Goal: Communication & Community: Share content

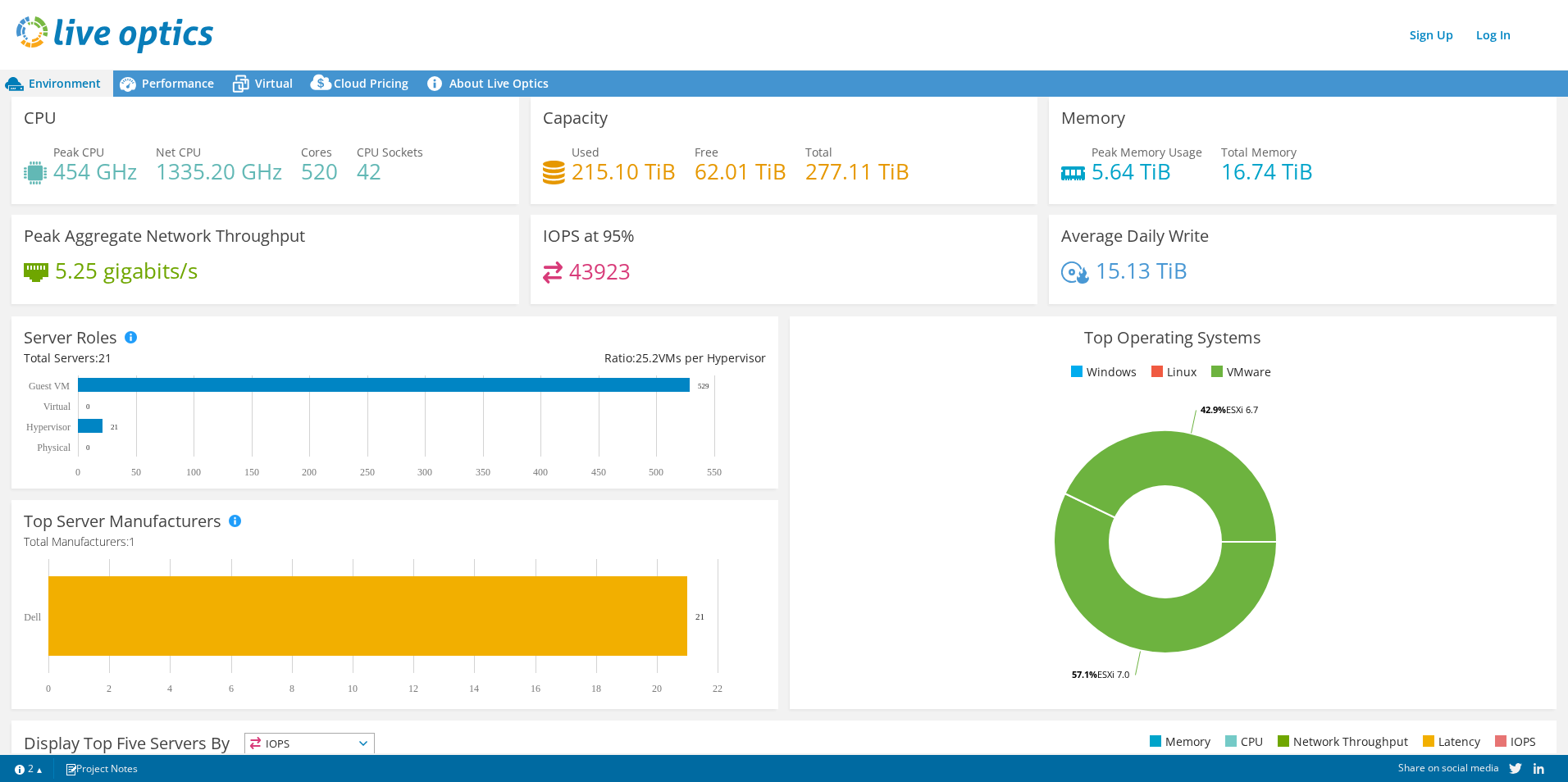
click at [1100, 32] on div "Sign Up Log In" at bounding box center [800, 34] width 1568 height 37
click at [1505, 34] on link "Log In" at bounding box center [1493, 34] width 50 height 23
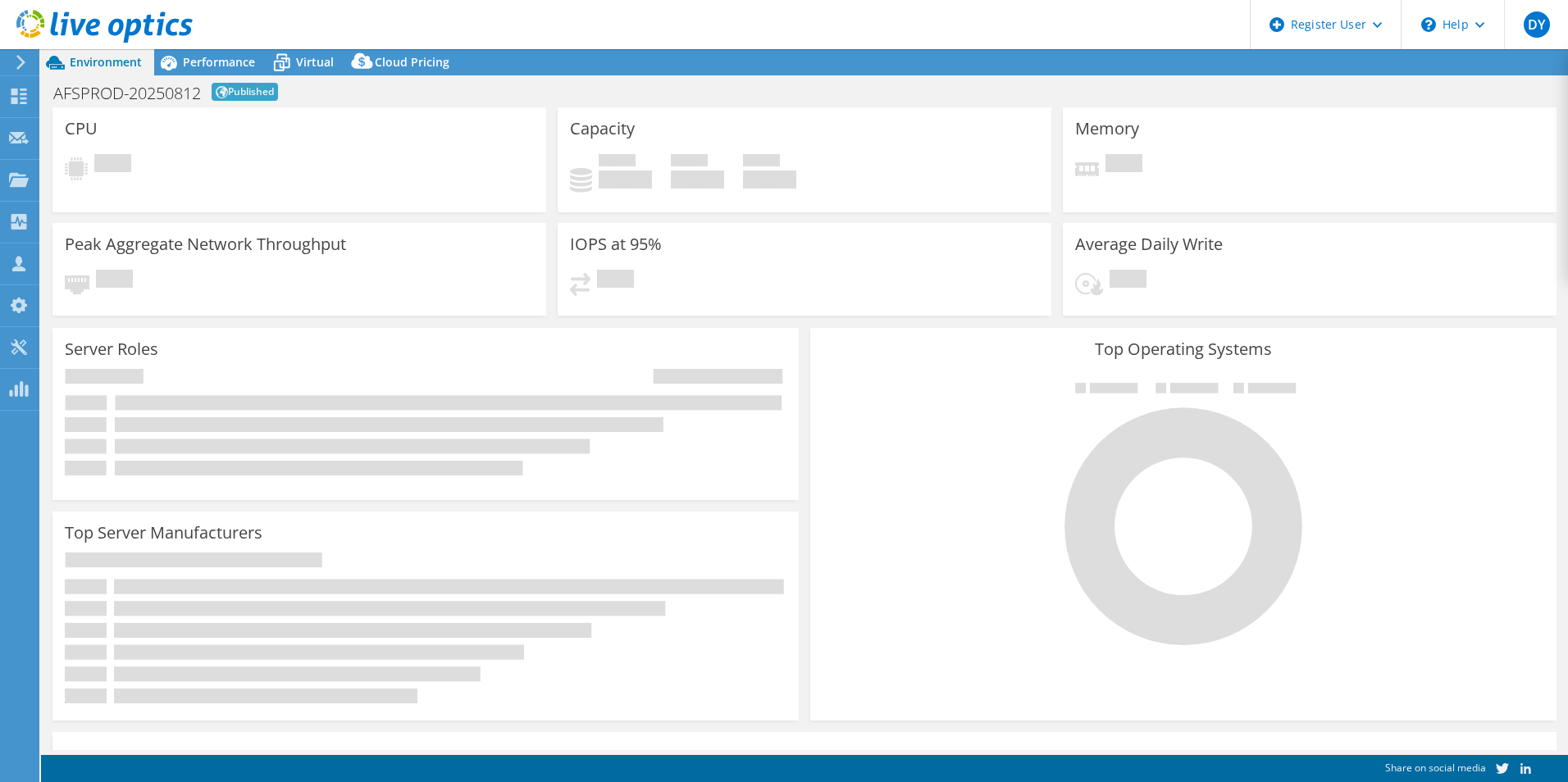
select select "USD"
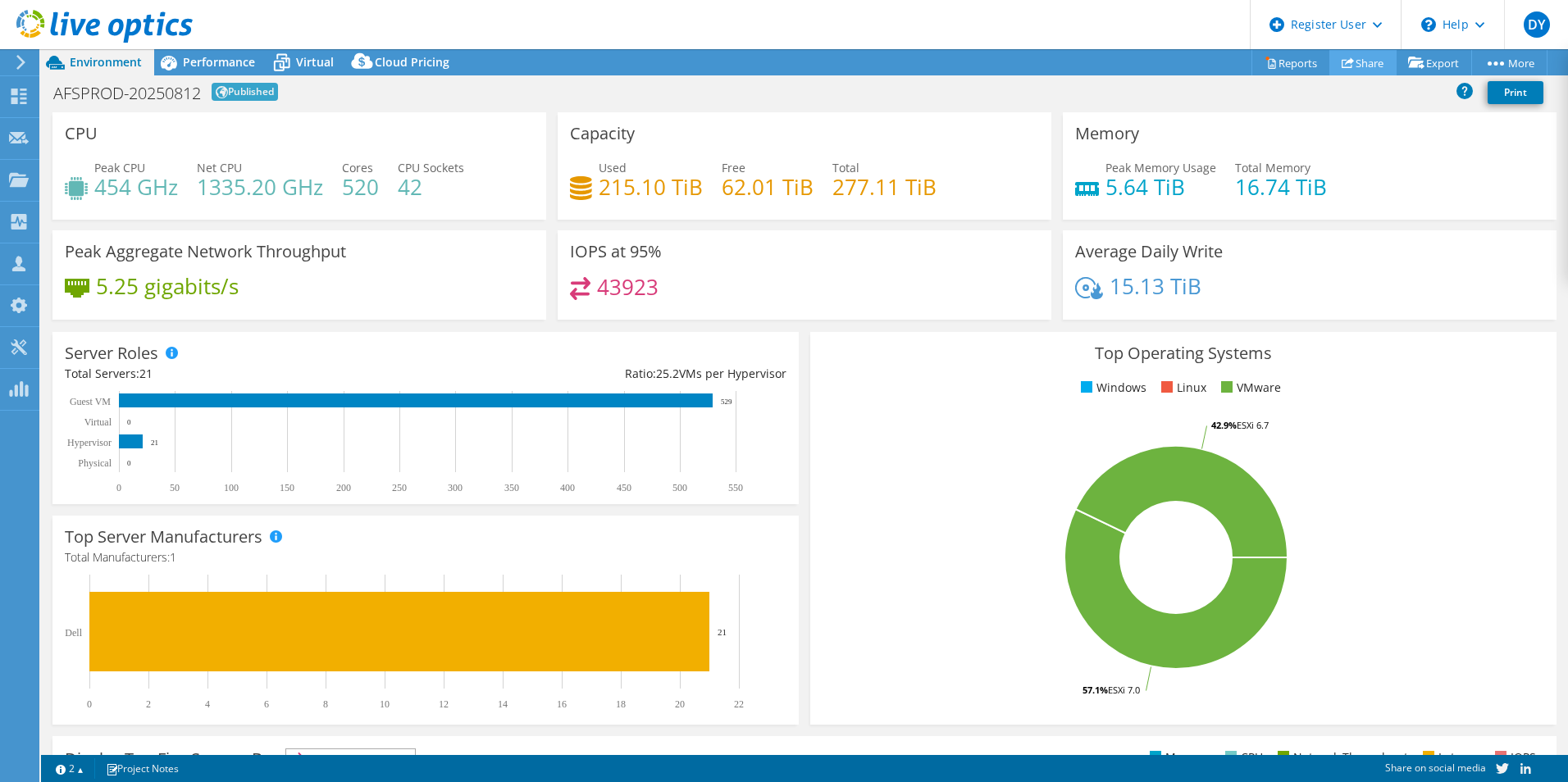
click at [1356, 68] on link "Share" at bounding box center [1362, 62] width 68 height 25
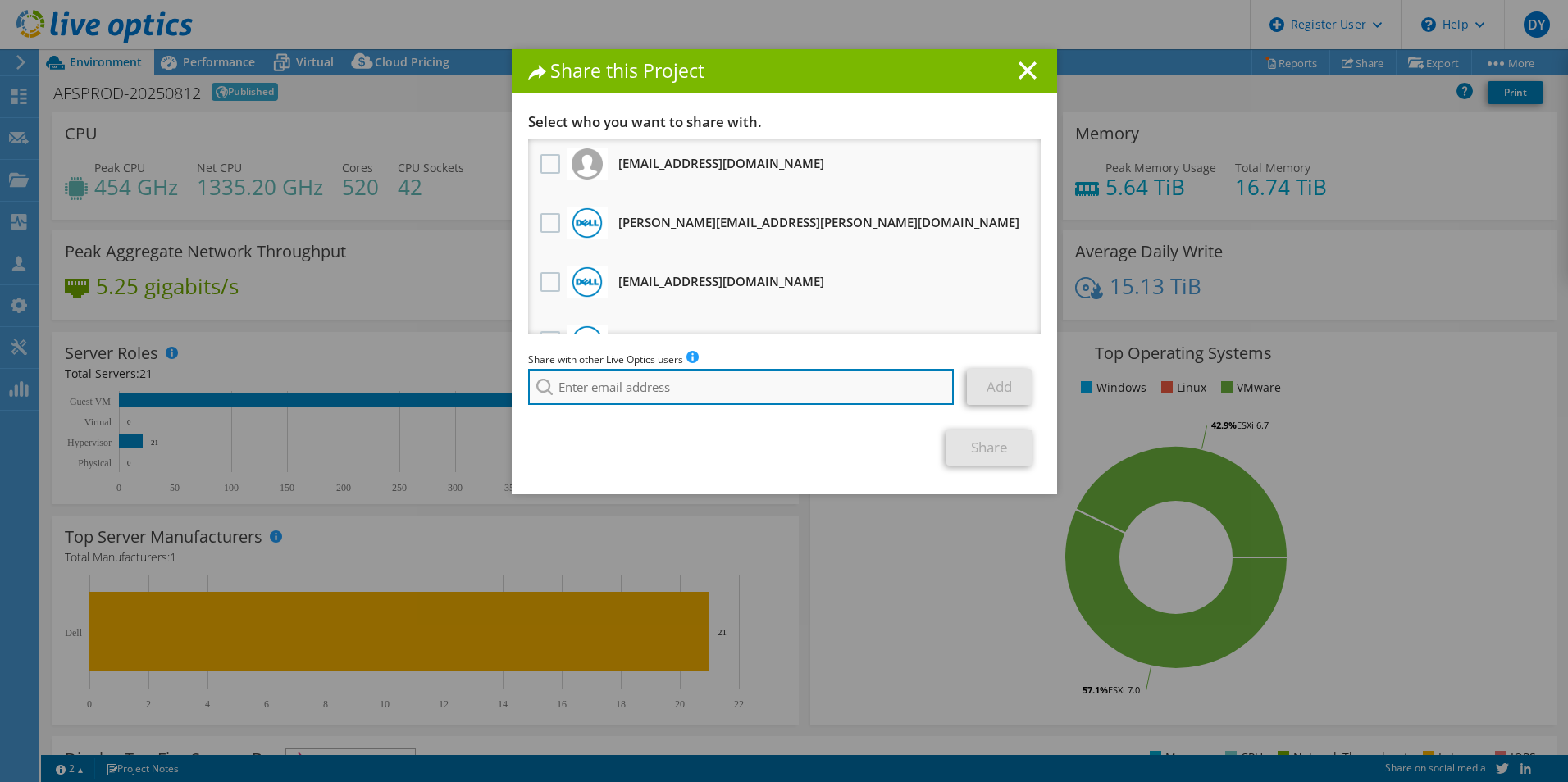
click at [563, 379] on input "search" at bounding box center [741, 387] width 426 height 36
type input "sharma.tushar"
drag, startPoint x: 674, startPoint y: 376, endPoint x: 250, endPoint y: 353, distance: 424.6
click at [260, 355] on div "Share this Project Link other users to this project Changes can be overwritten …" at bounding box center [784, 391] width 1568 height 684
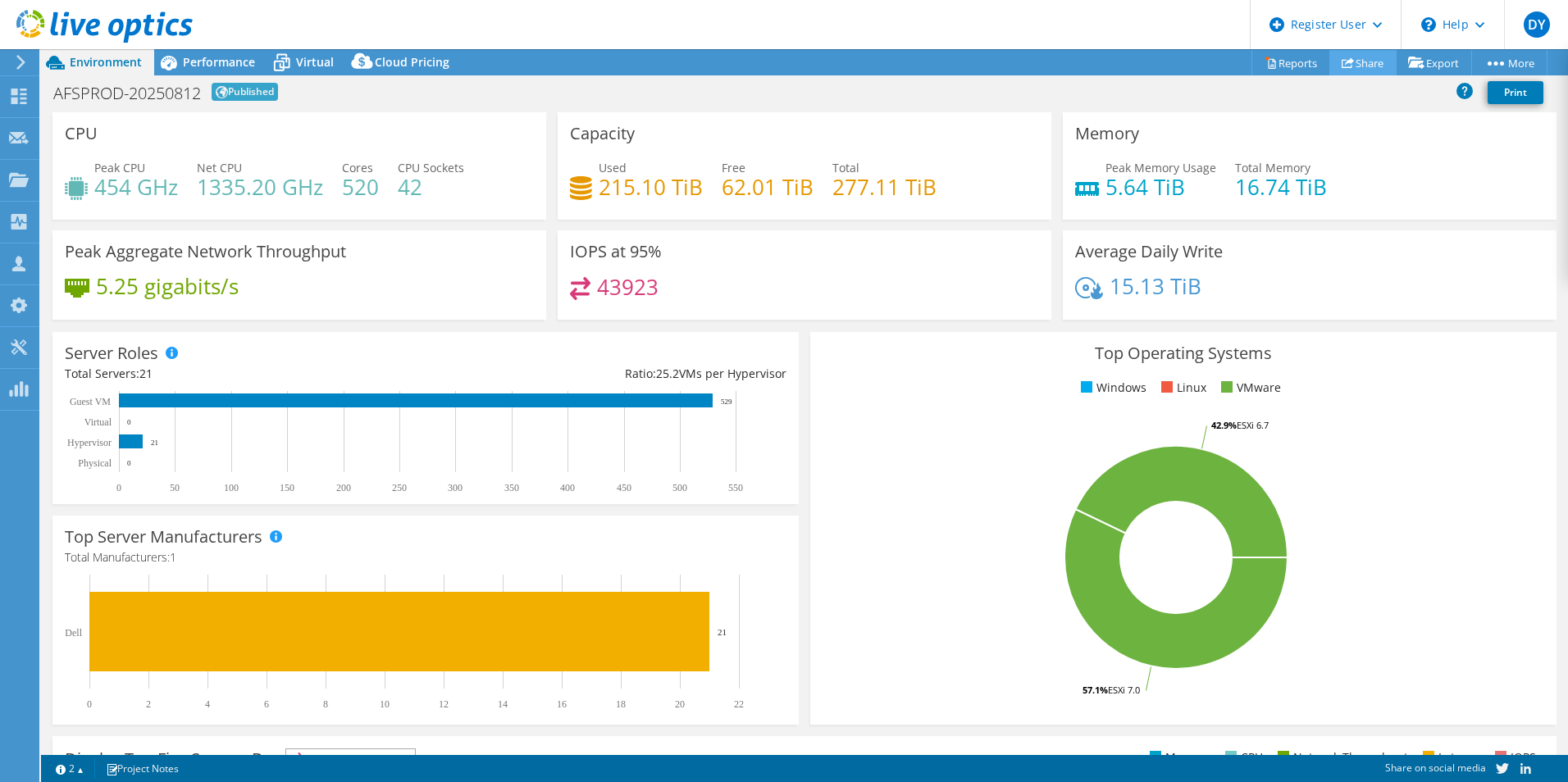
click at [1359, 61] on link "Share" at bounding box center [1362, 62] width 68 height 25
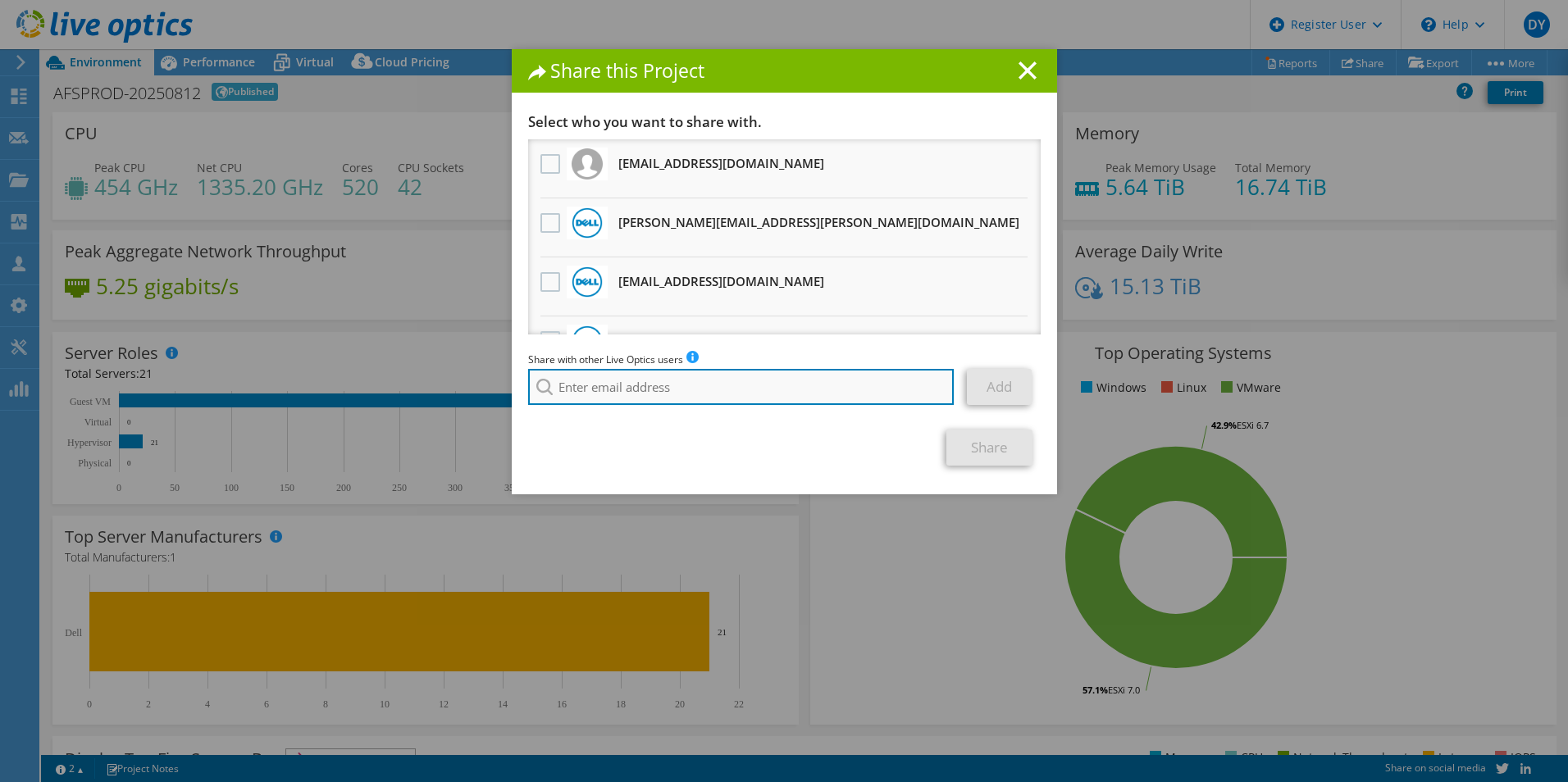
click at [684, 398] on input "search" at bounding box center [741, 387] width 426 height 36
paste input "[EMAIL_ADDRESS][DOMAIN_NAME]"
type input "[EMAIL_ADDRESS][DOMAIN_NAME]"
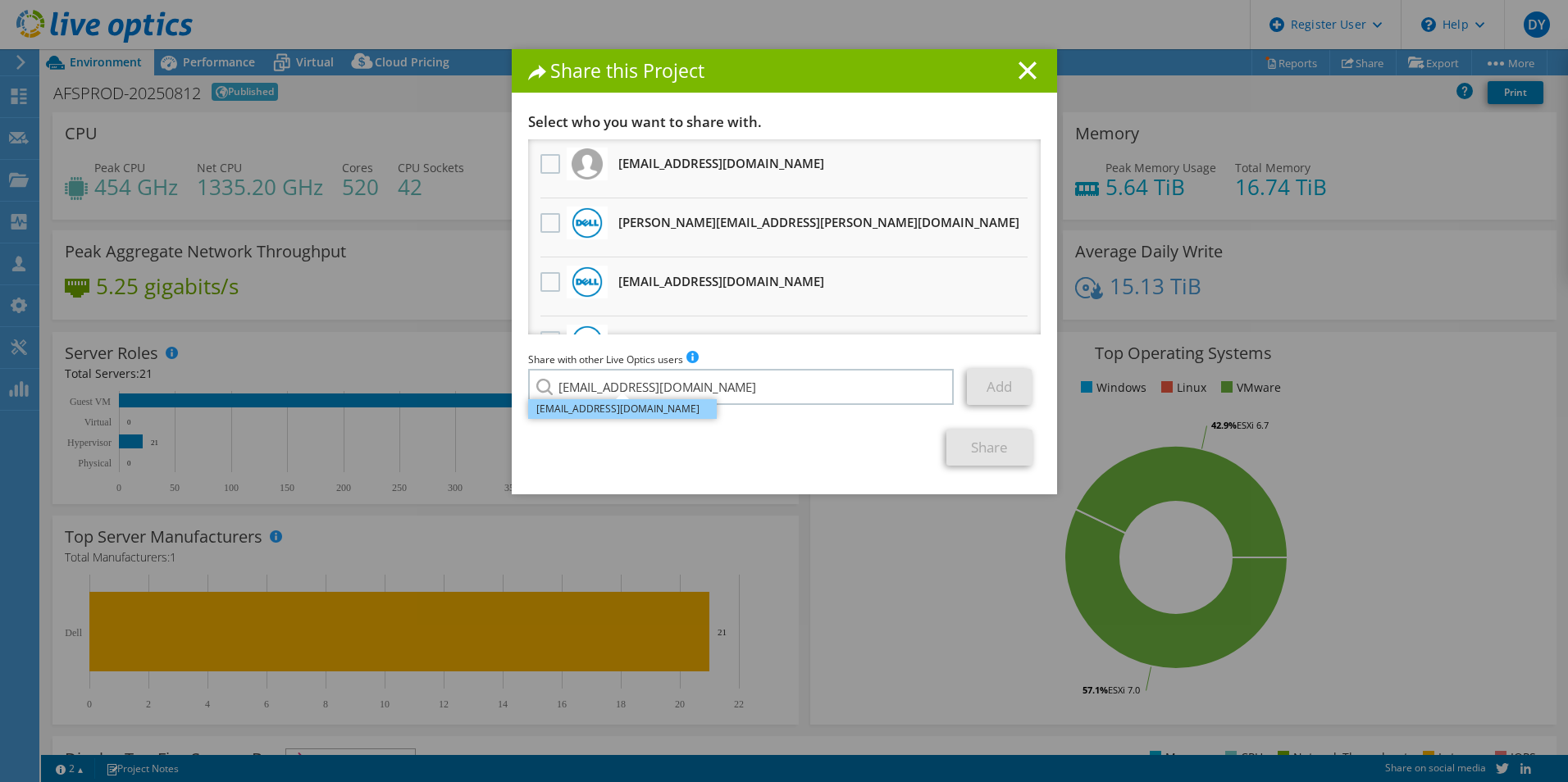
click at [597, 416] on li "[EMAIL_ADDRESS][DOMAIN_NAME]" at bounding box center [622, 409] width 188 height 20
click at [994, 394] on link "Add" at bounding box center [999, 387] width 65 height 36
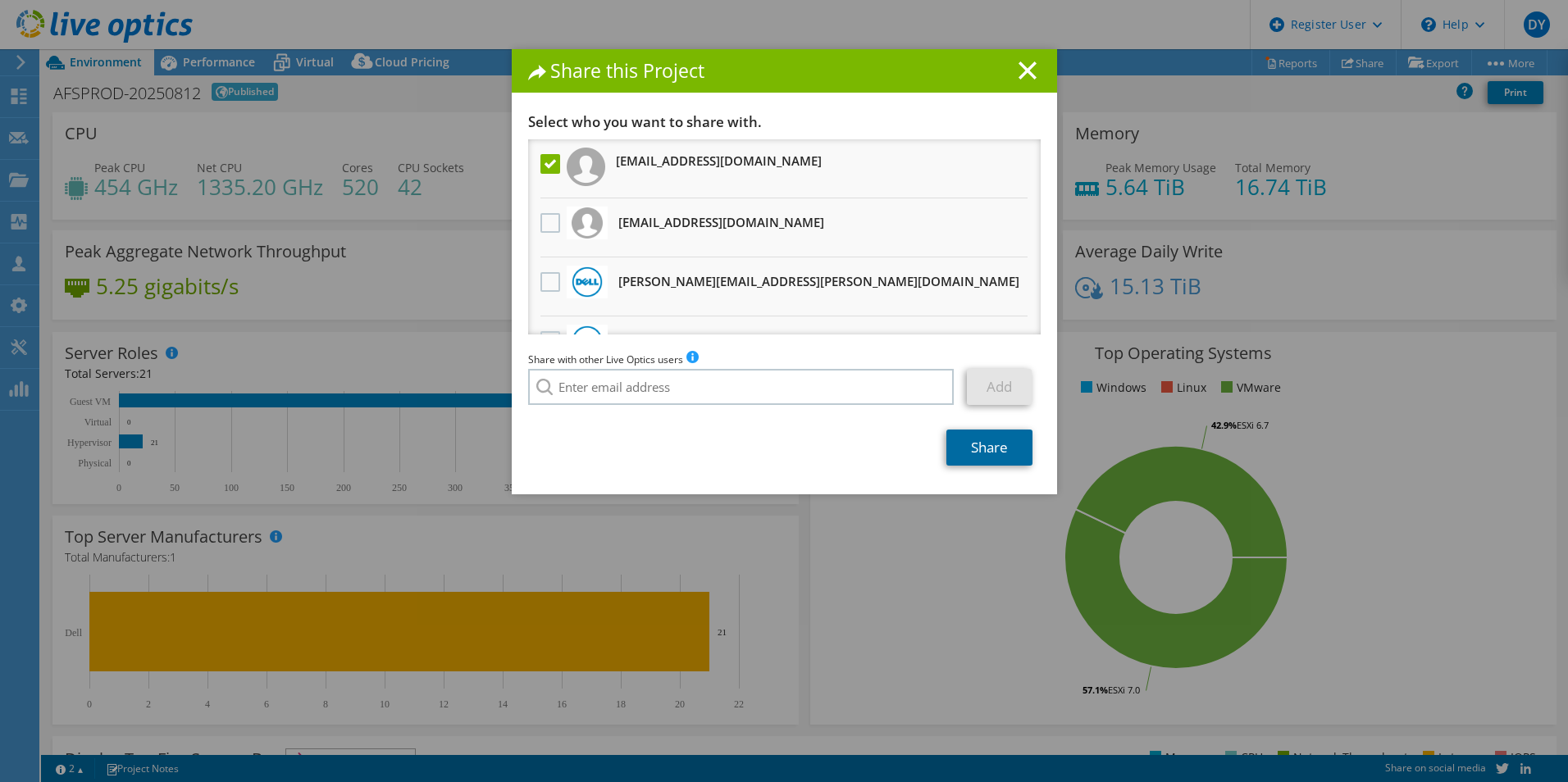
click at [994, 449] on link "Share" at bounding box center [988, 447] width 86 height 36
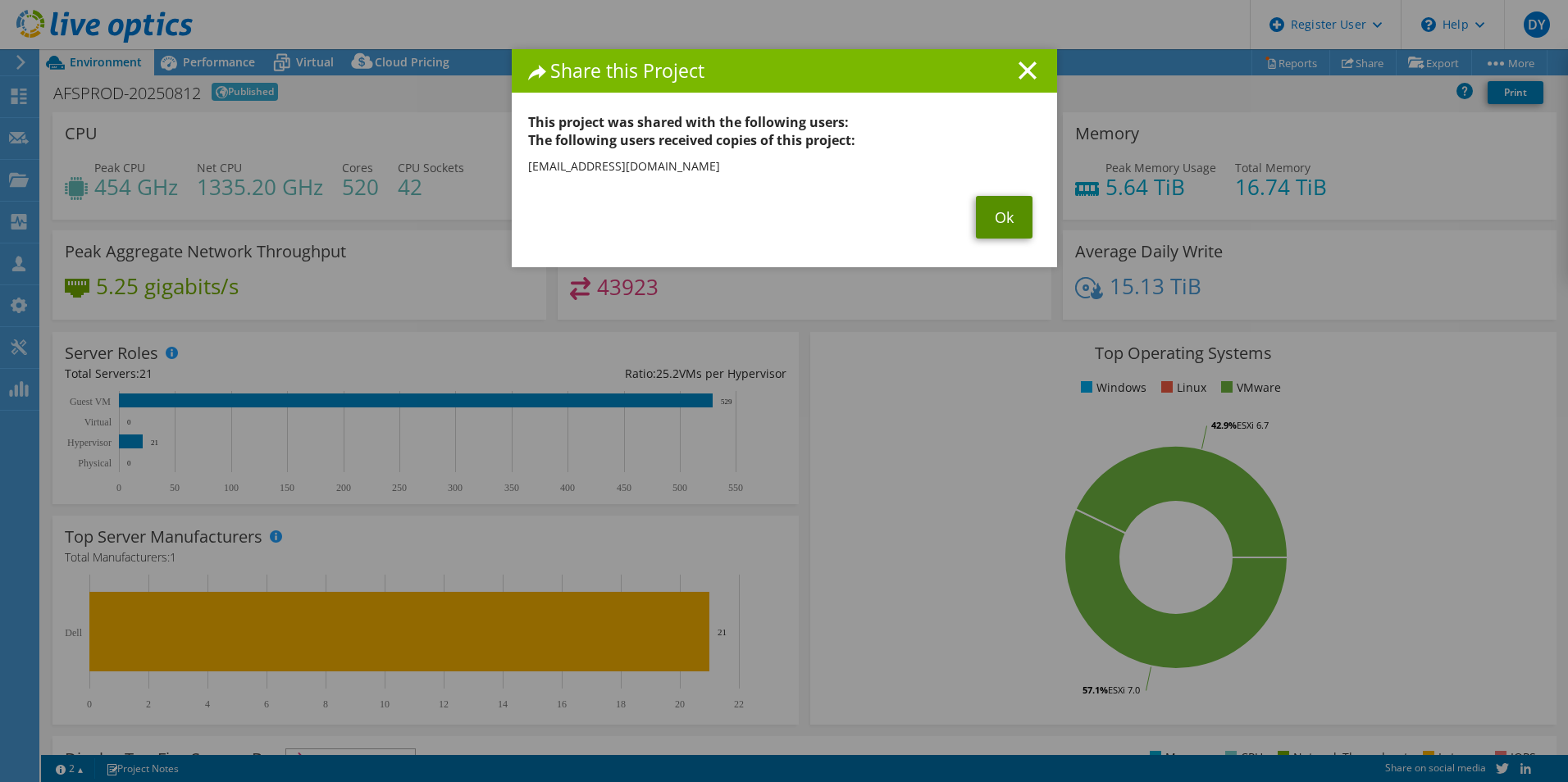
click at [990, 212] on link "Ok" at bounding box center [1004, 216] width 57 height 42
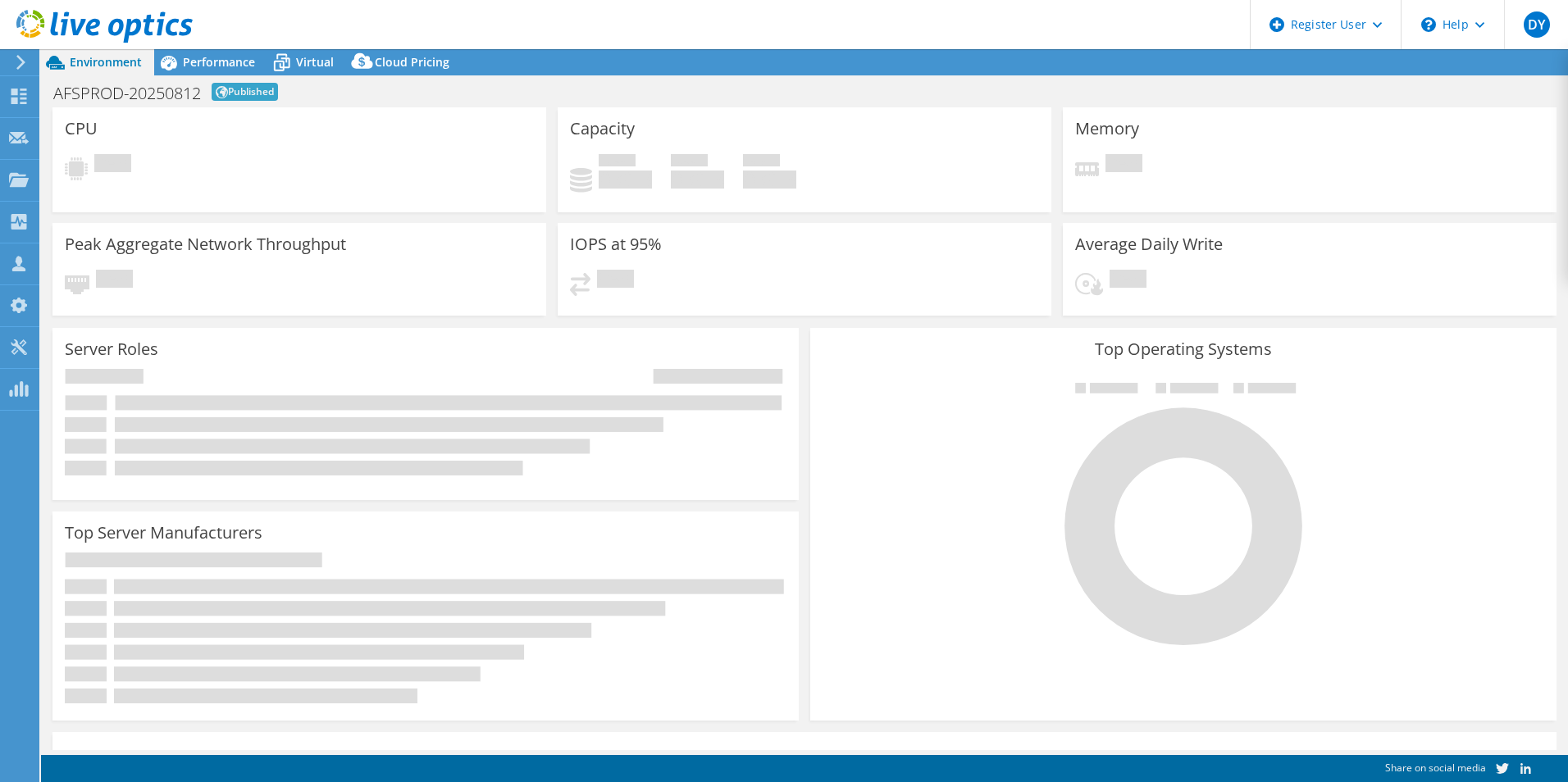
select select "USD"
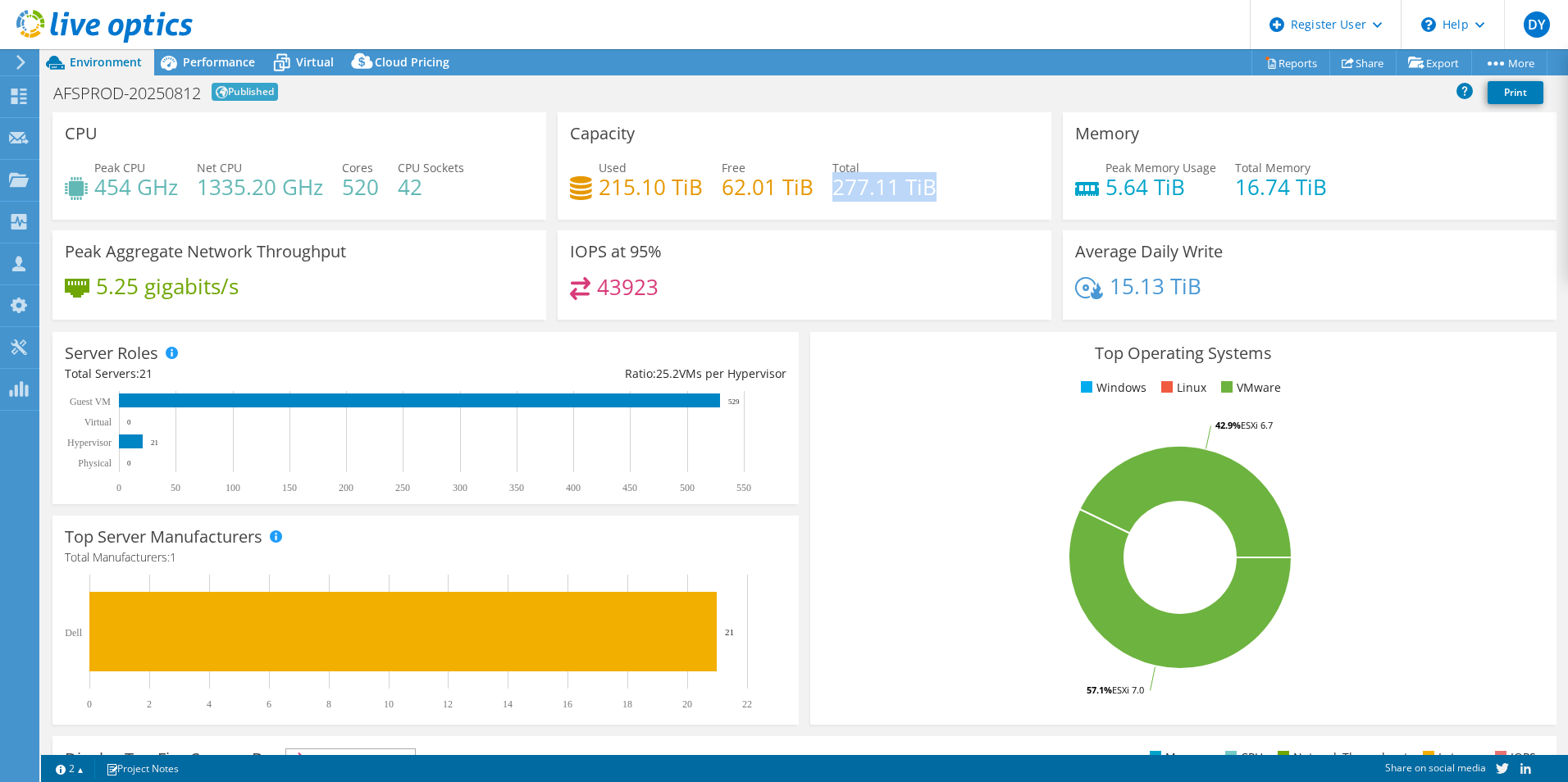
drag, startPoint x: 927, startPoint y: 186, endPoint x: 831, endPoint y: 191, distance: 96.1
click at [832, 191] on h4 "277.11 TiB" at bounding box center [884, 187] width 104 height 18
click at [975, 206] on div "Used 215.10 TiB Free 62.01 TiB Total 277.11 TiB" at bounding box center [804, 185] width 469 height 53
drag, startPoint x: 674, startPoint y: 178, endPoint x: 600, endPoint y: 179, distance: 74.0
click at [600, 179] on h4 "215.10 TiB" at bounding box center [650, 187] width 104 height 18
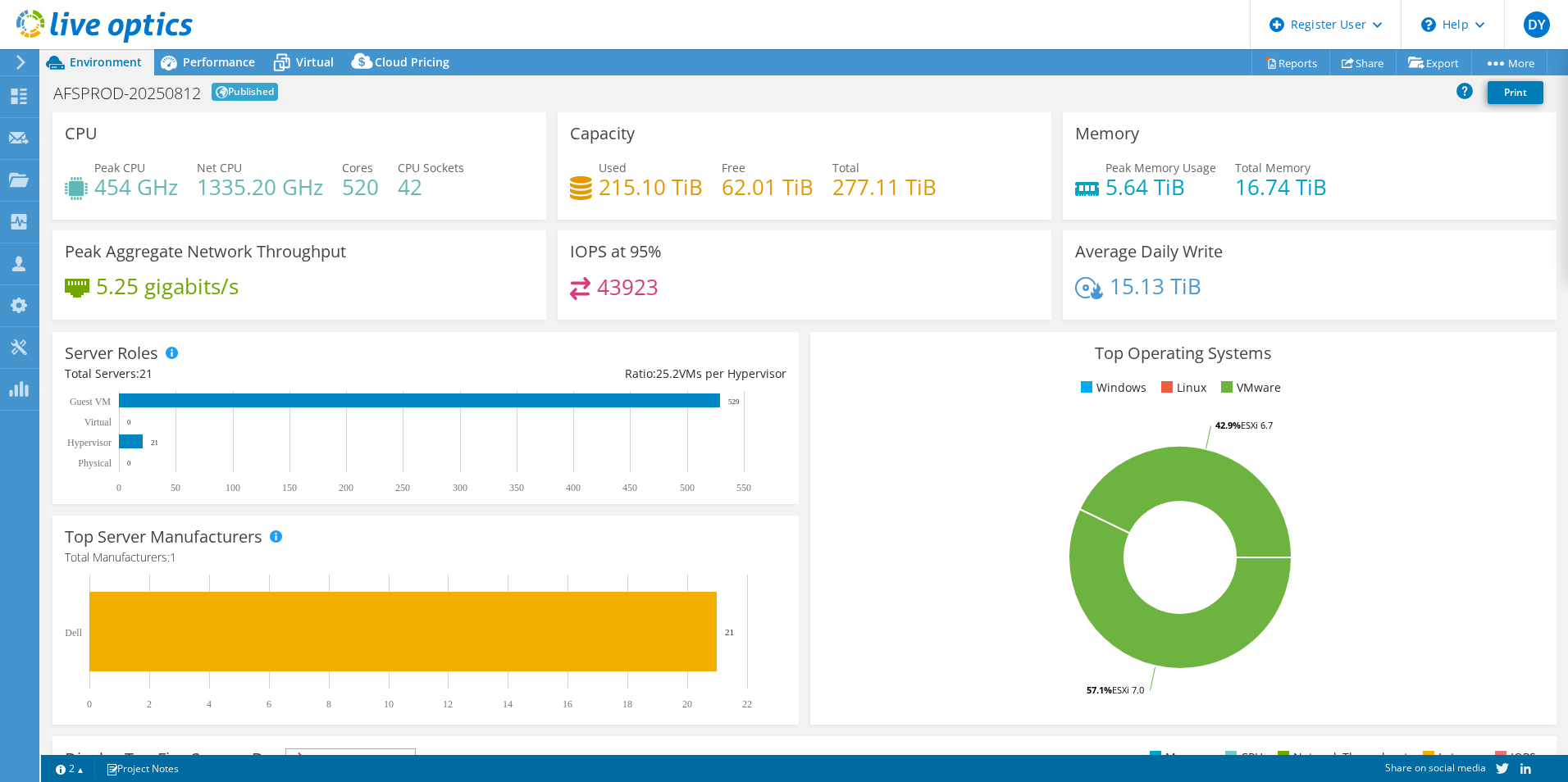
click at [940, 192] on div "Used 215.10 TiB Free 62.01 TiB Total 277.11 TiB" at bounding box center [804, 185] width 469 height 53
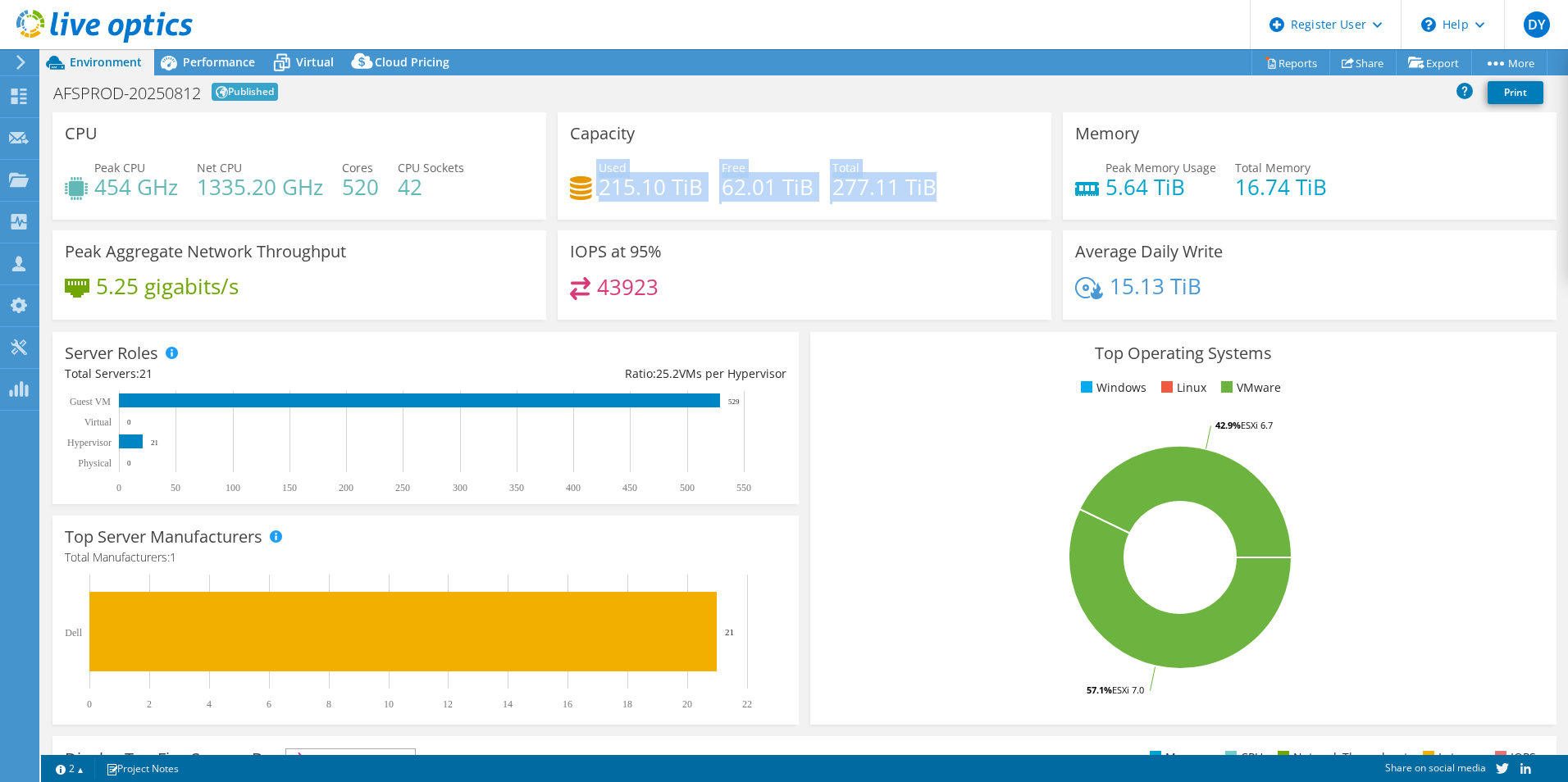
drag, startPoint x: 938, startPoint y: 190, endPoint x: 567, endPoint y: 189, distance: 371.0
click at [570, 189] on div "Used 215.10 TiB Free 62.01 TiB Total 277.11 TiB" at bounding box center [804, 185] width 469 height 53
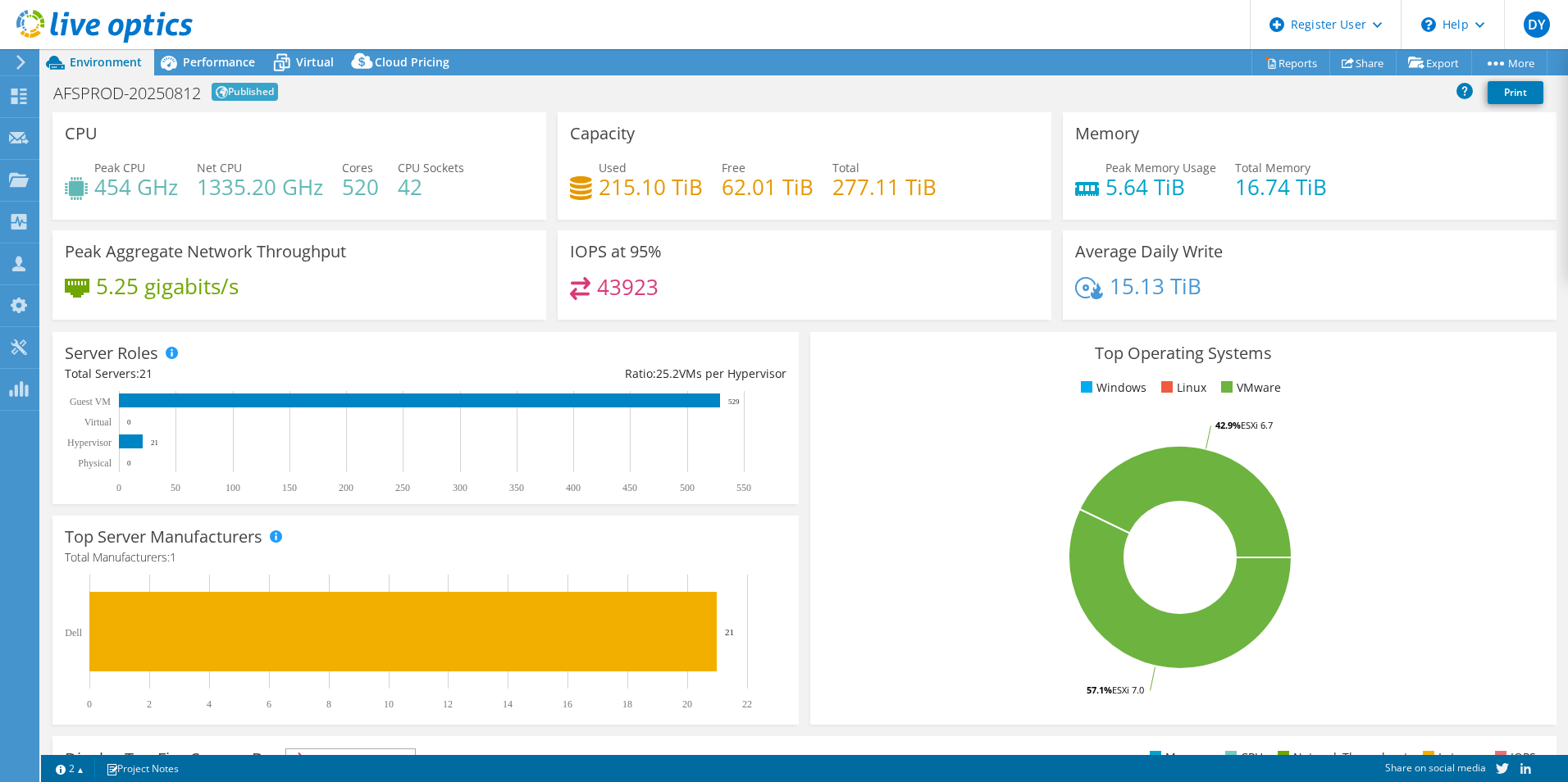
click at [988, 207] on div "Used 215.10 TiB Free 62.01 TiB Total 277.11 TiB" at bounding box center [804, 185] width 469 height 53
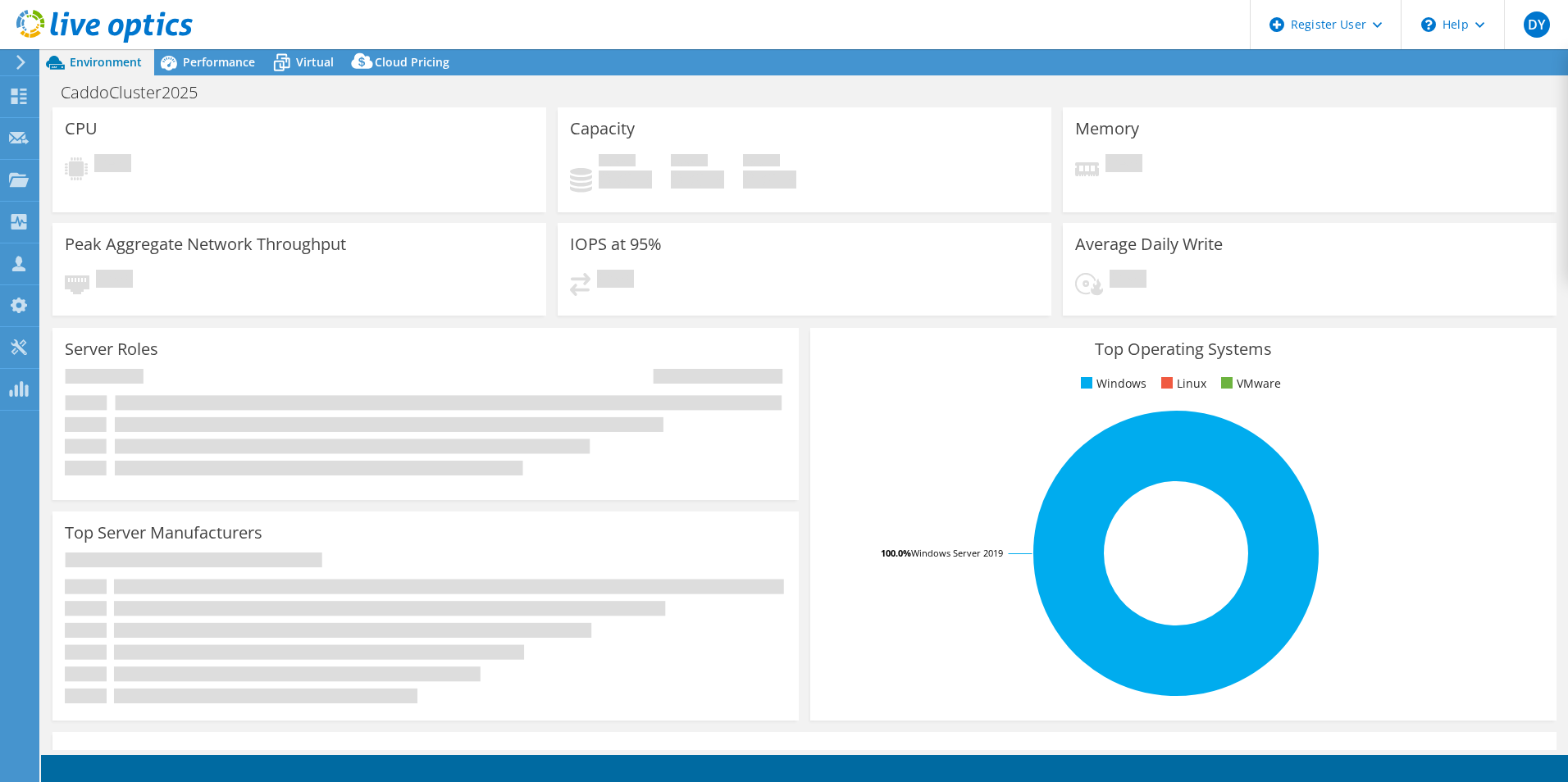
select select "USD"
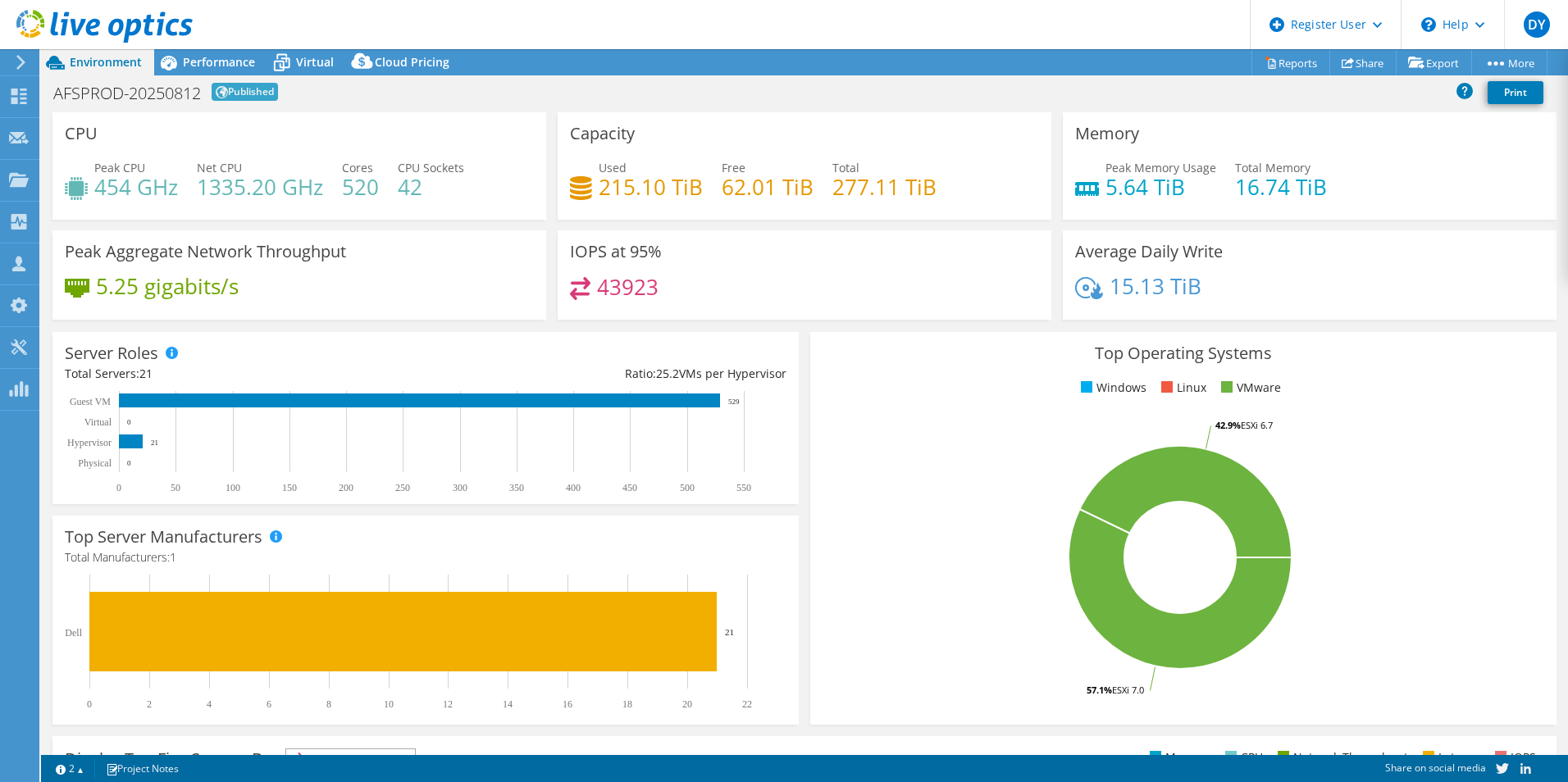
select select "USD"
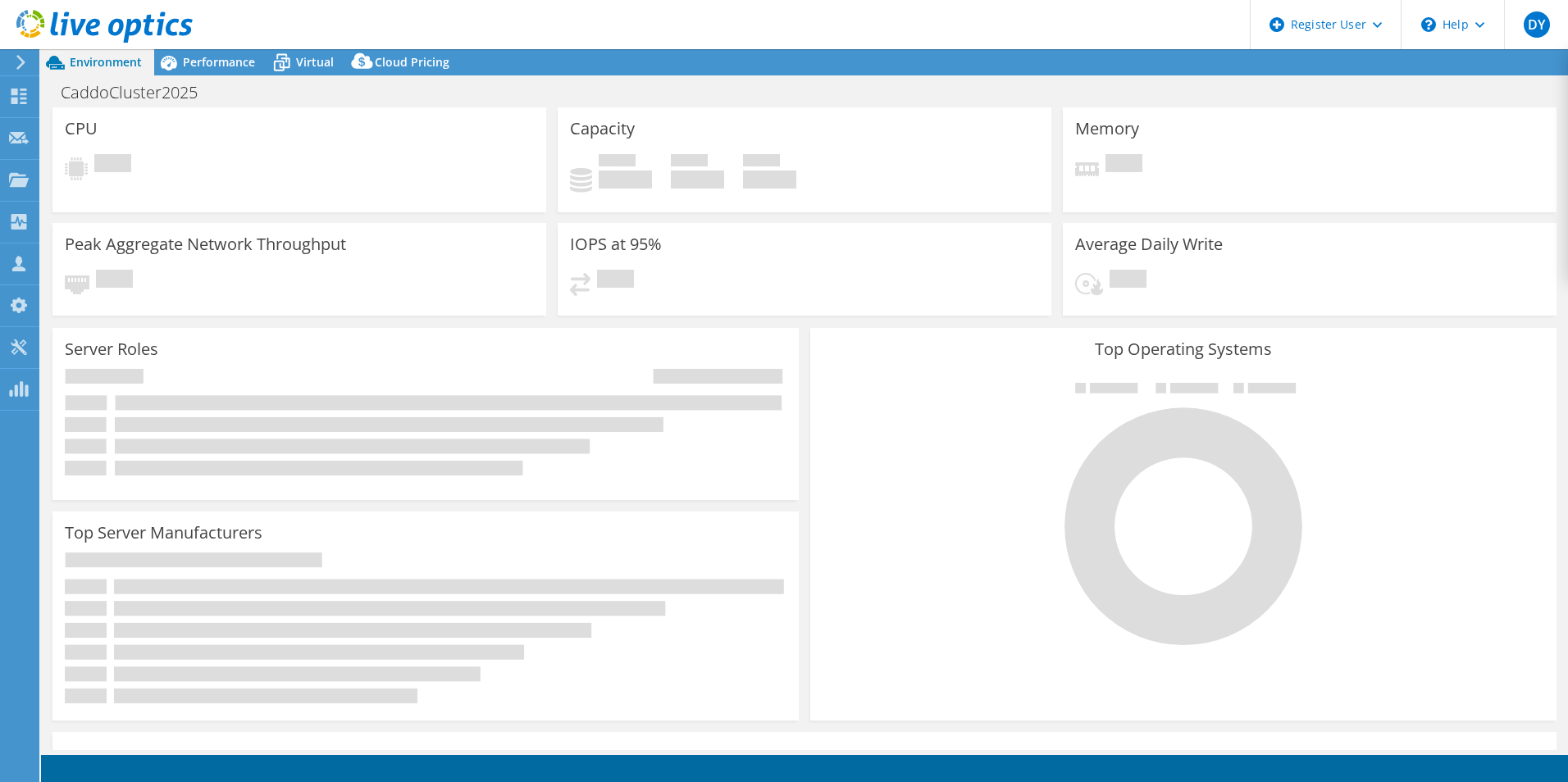
select select "USD"
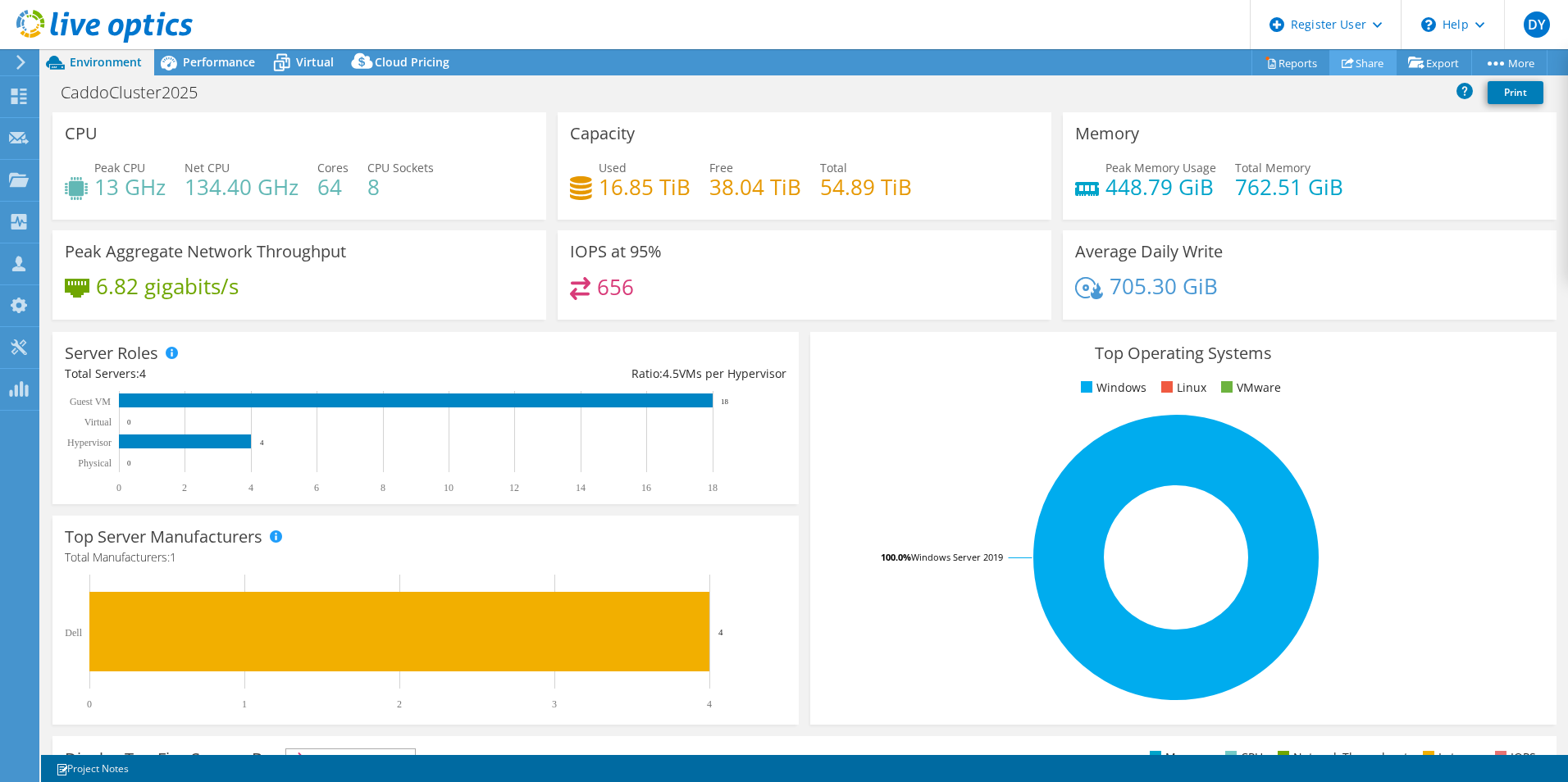
click at [1360, 61] on link "Share" at bounding box center [1362, 62] width 68 height 25
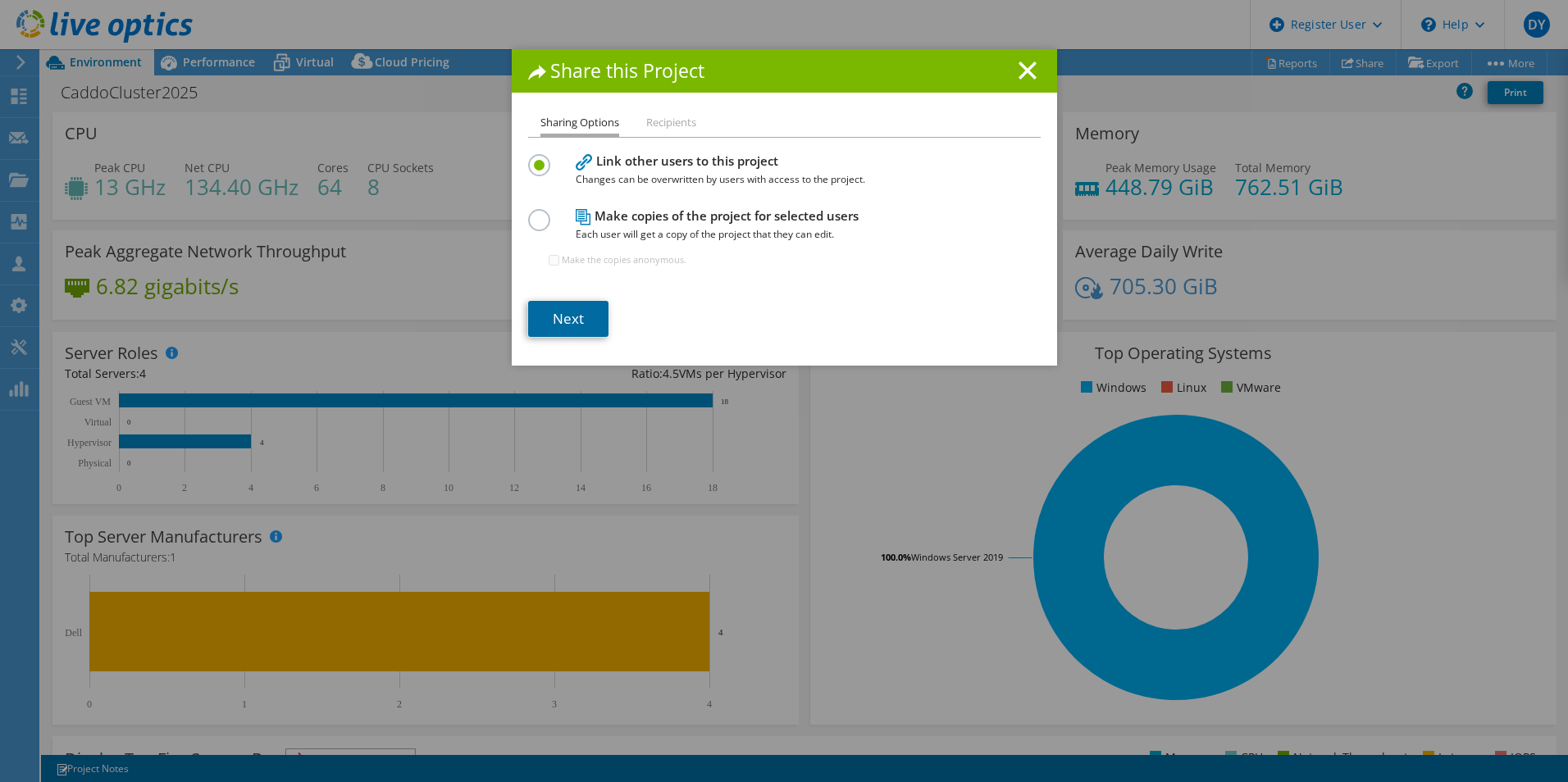
click at [563, 327] on link "Next" at bounding box center [568, 319] width 80 height 36
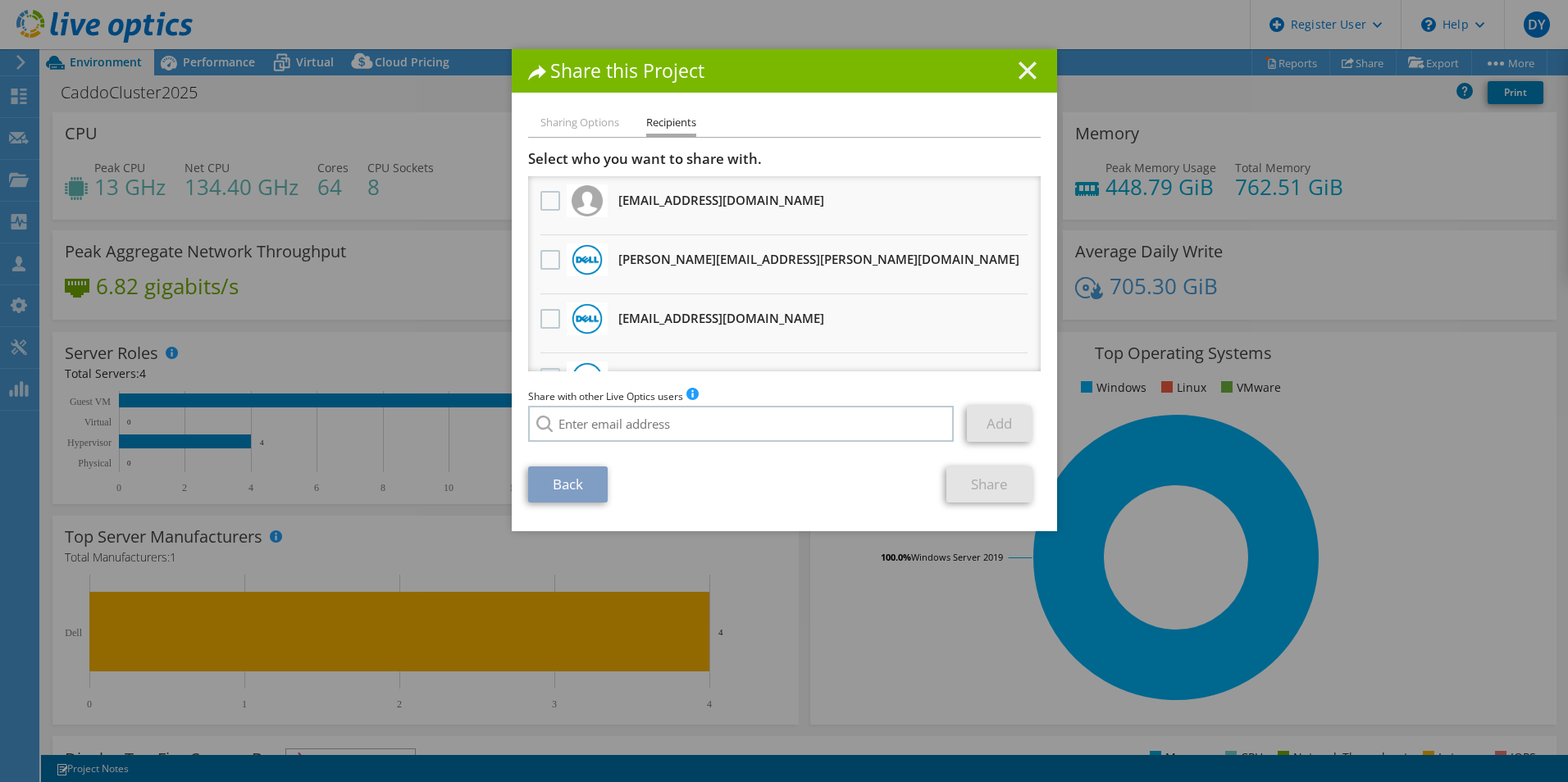
click at [1023, 78] on icon at bounding box center [1027, 70] width 18 height 18
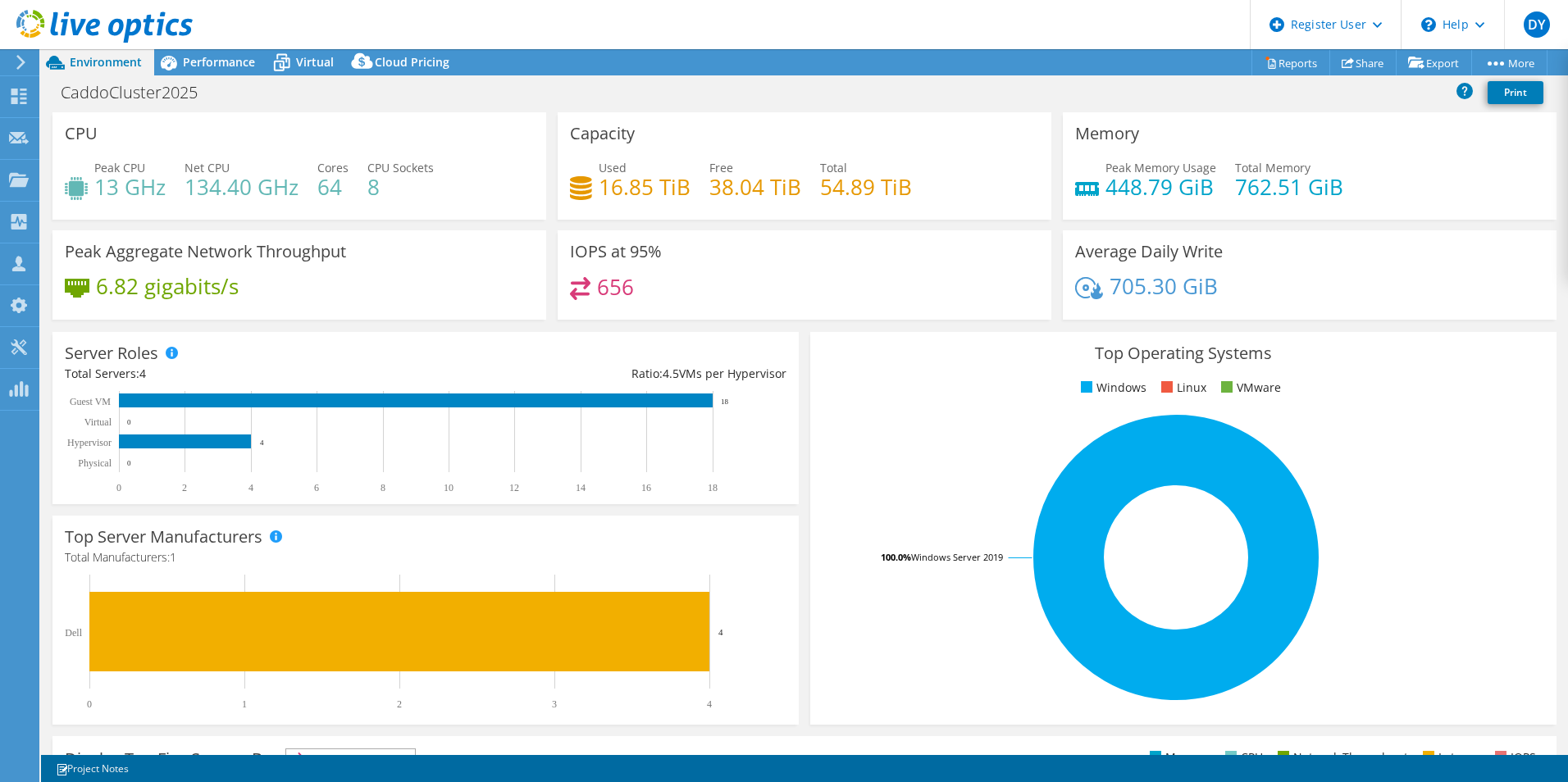
drag, startPoint x: 1476, startPoint y: 215, endPoint x: 1466, endPoint y: 179, distance: 37.4
click at [1476, 204] on div "Memory Peak Memory Usage 448.79 GiB Total Memory 762.51 GiB" at bounding box center [1308, 166] width 493 height 107
click at [1360, 63] on link "Share" at bounding box center [1362, 62] width 68 height 25
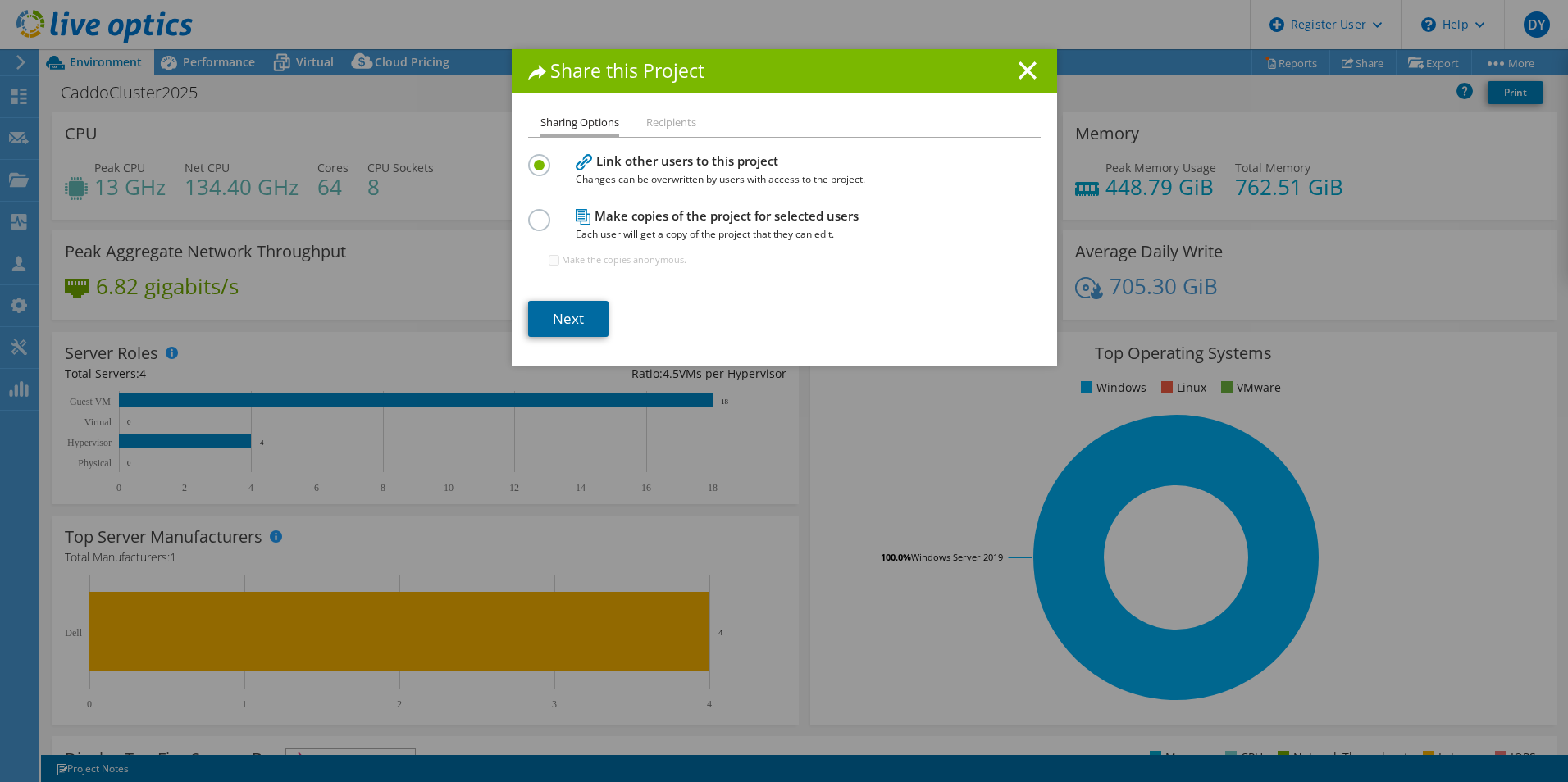
click at [546, 325] on link "Next" at bounding box center [568, 319] width 80 height 36
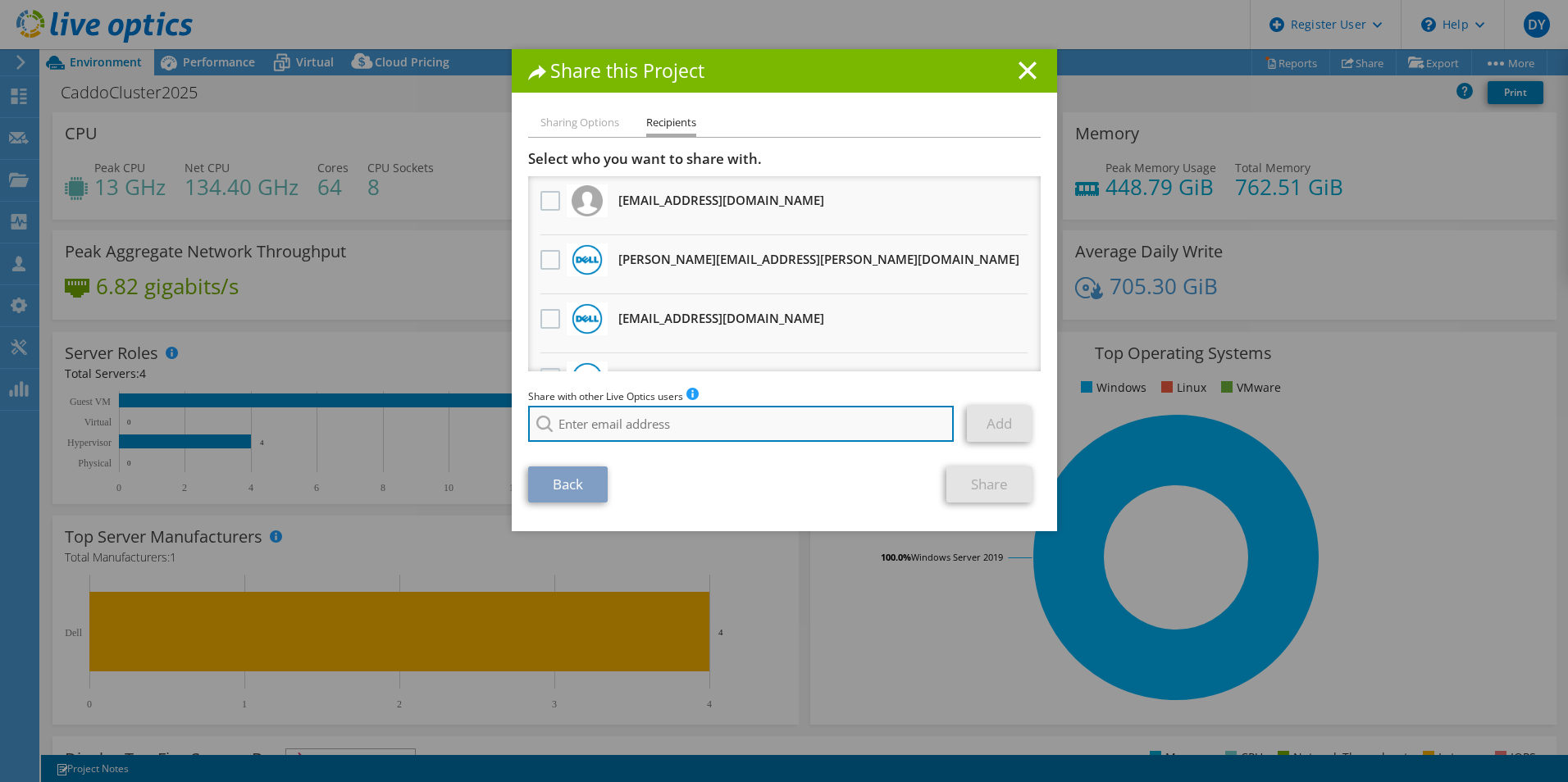
click at [590, 428] on input "search" at bounding box center [741, 424] width 426 height 36
type input "j"
click at [625, 443] on li "[PERSON_NAME][EMAIL_ADDRESS][PERSON_NAME][DOMAIN_NAME]" at bounding box center [695, 436] width 334 height 20
type input "[PERSON_NAME][EMAIL_ADDRESS][PERSON_NAME][DOMAIN_NAME]"
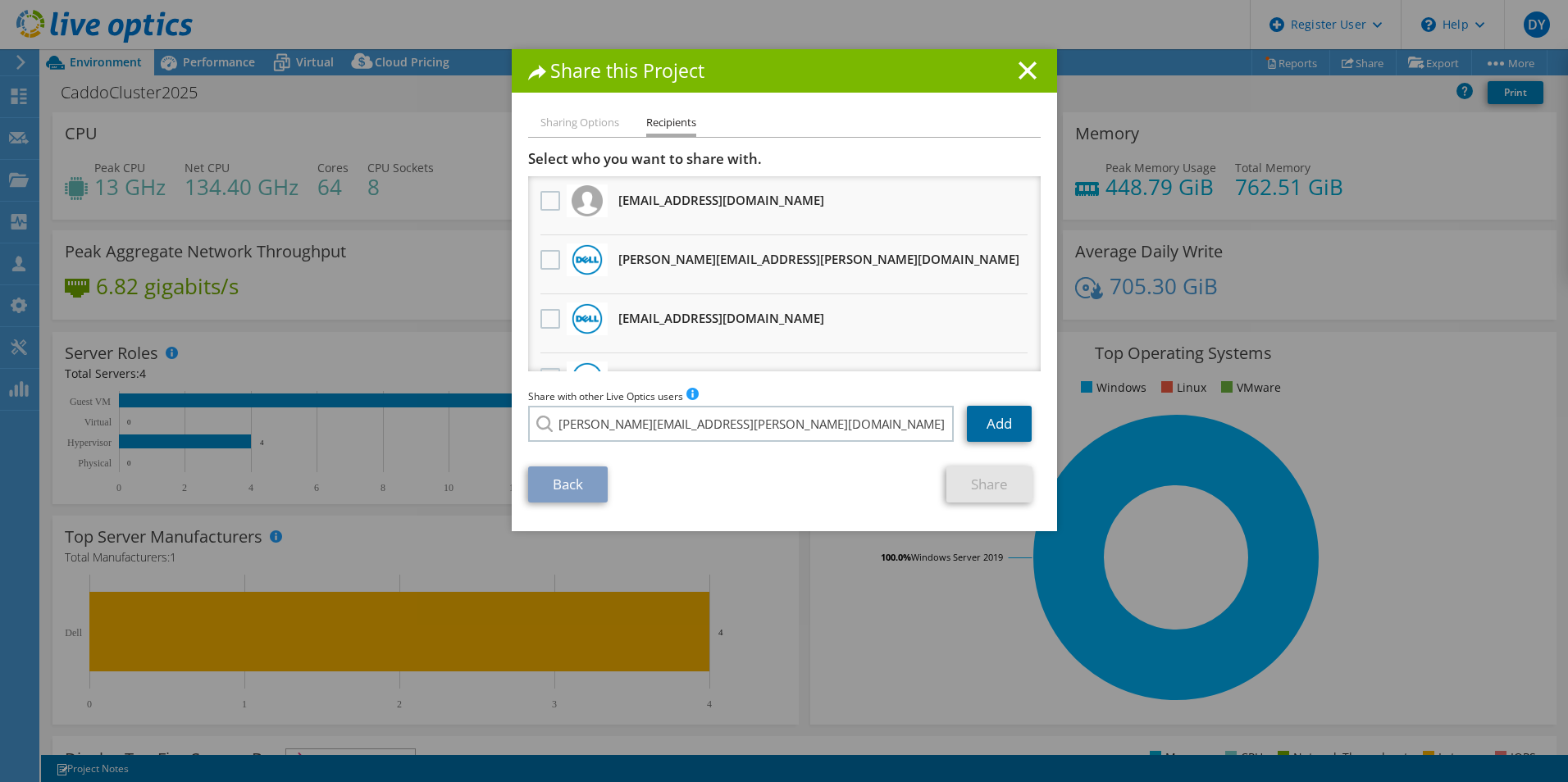
click at [974, 420] on link "Add" at bounding box center [999, 424] width 65 height 36
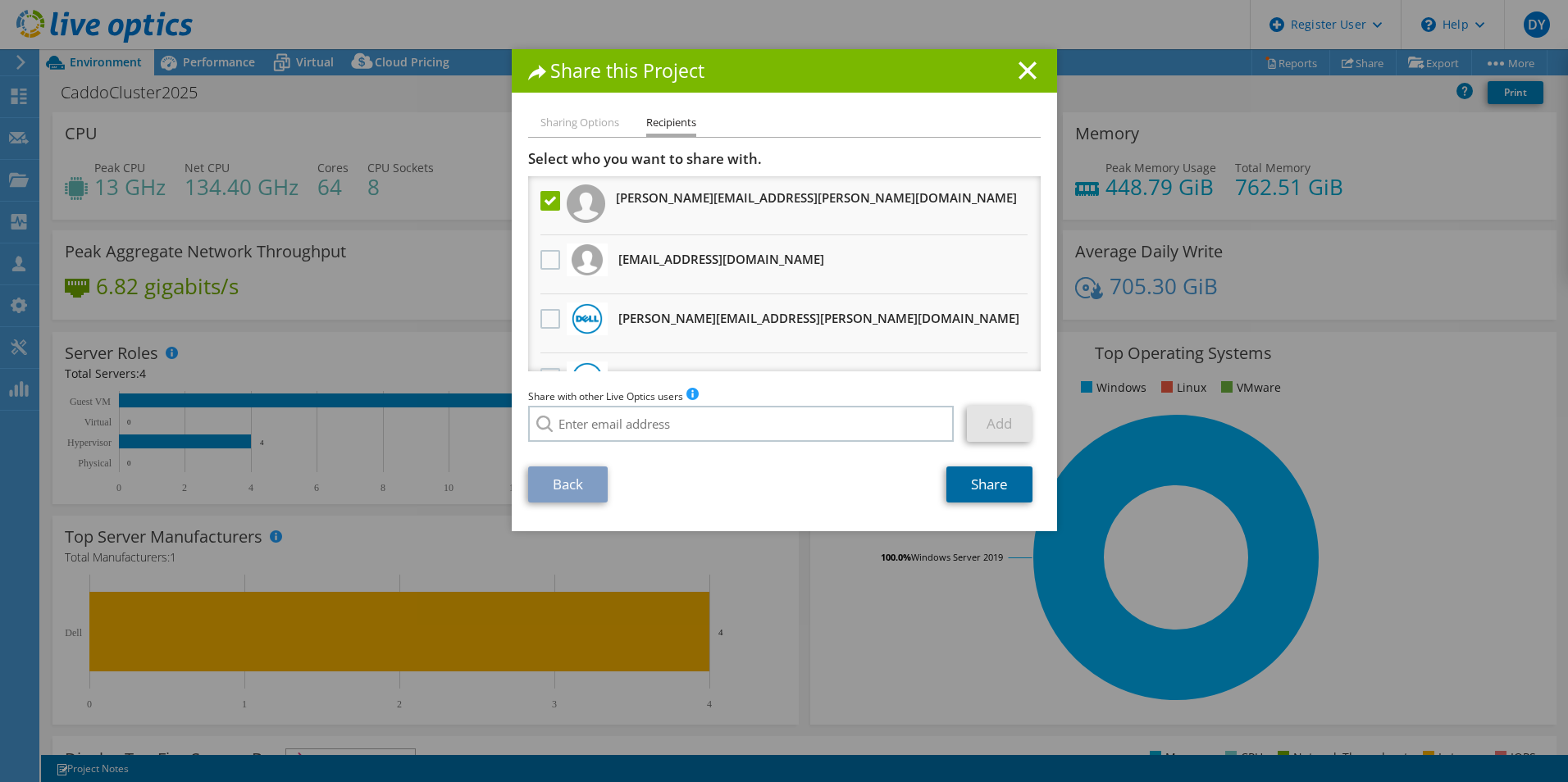
click at [979, 490] on link "Share" at bounding box center [988, 484] width 86 height 36
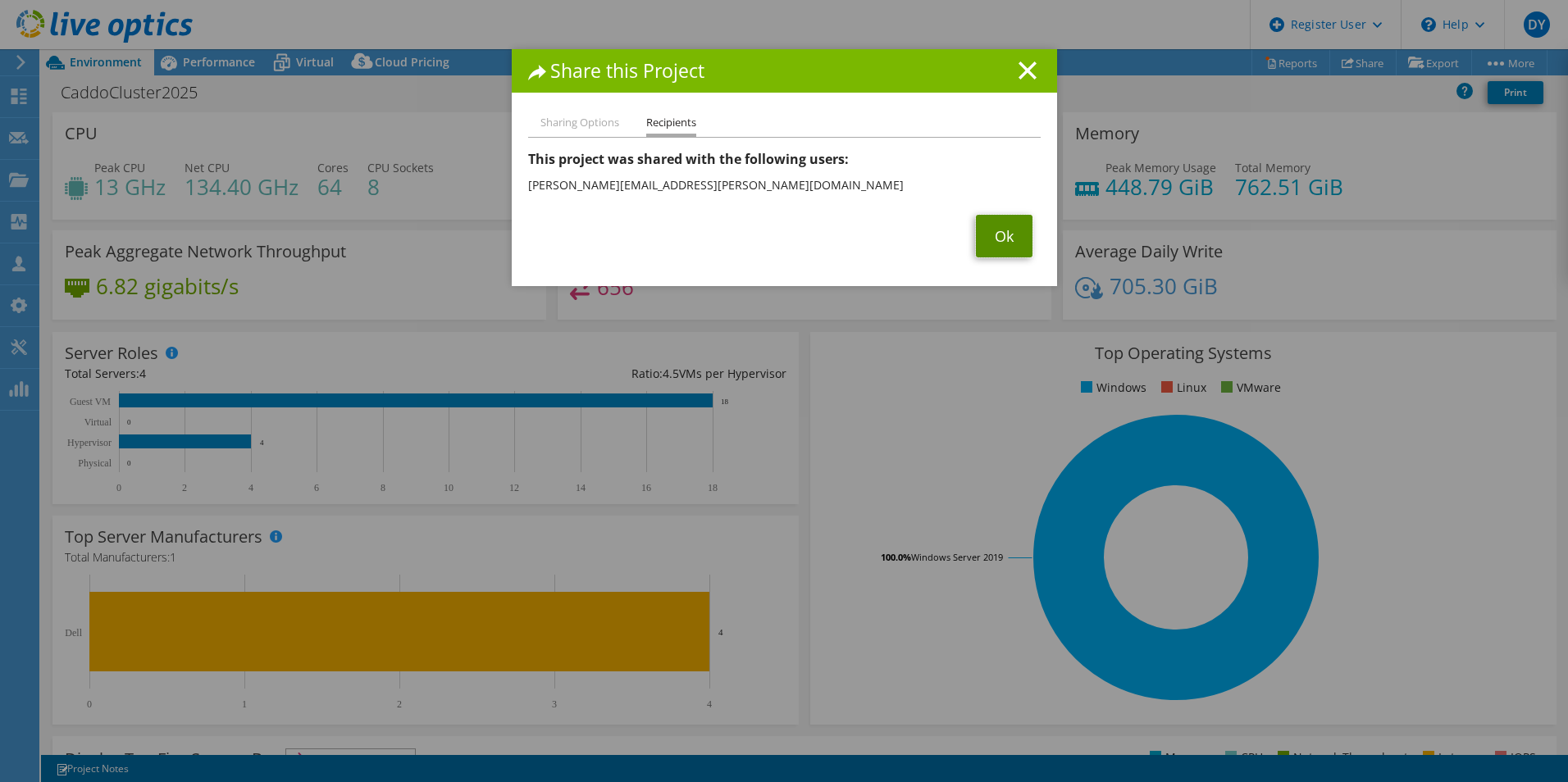
drag, startPoint x: 994, startPoint y: 229, endPoint x: 937, endPoint y: 219, distance: 57.9
click at [994, 230] on link "Ok" at bounding box center [1004, 235] width 57 height 42
